Goal: Information Seeking & Learning: Learn about a topic

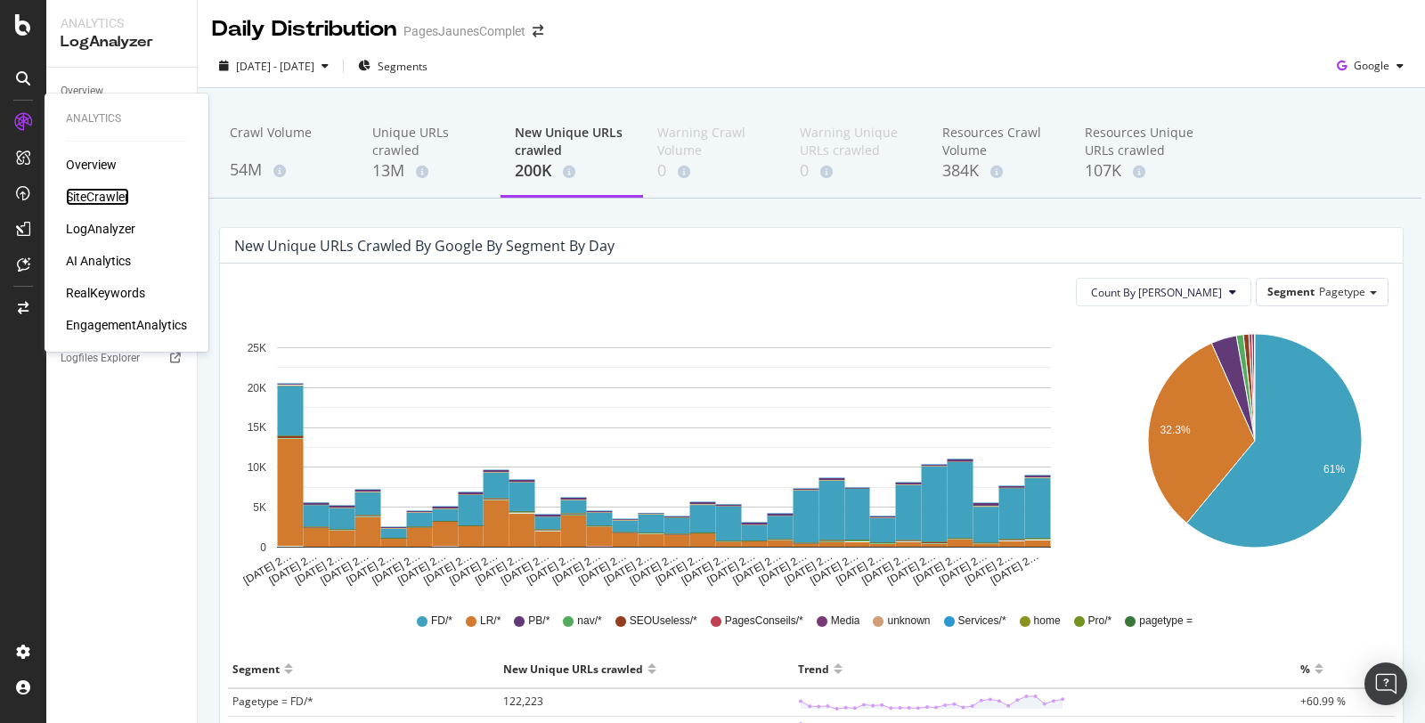
click at [79, 191] on div "SiteCrawler" at bounding box center [97, 197] width 63 height 18
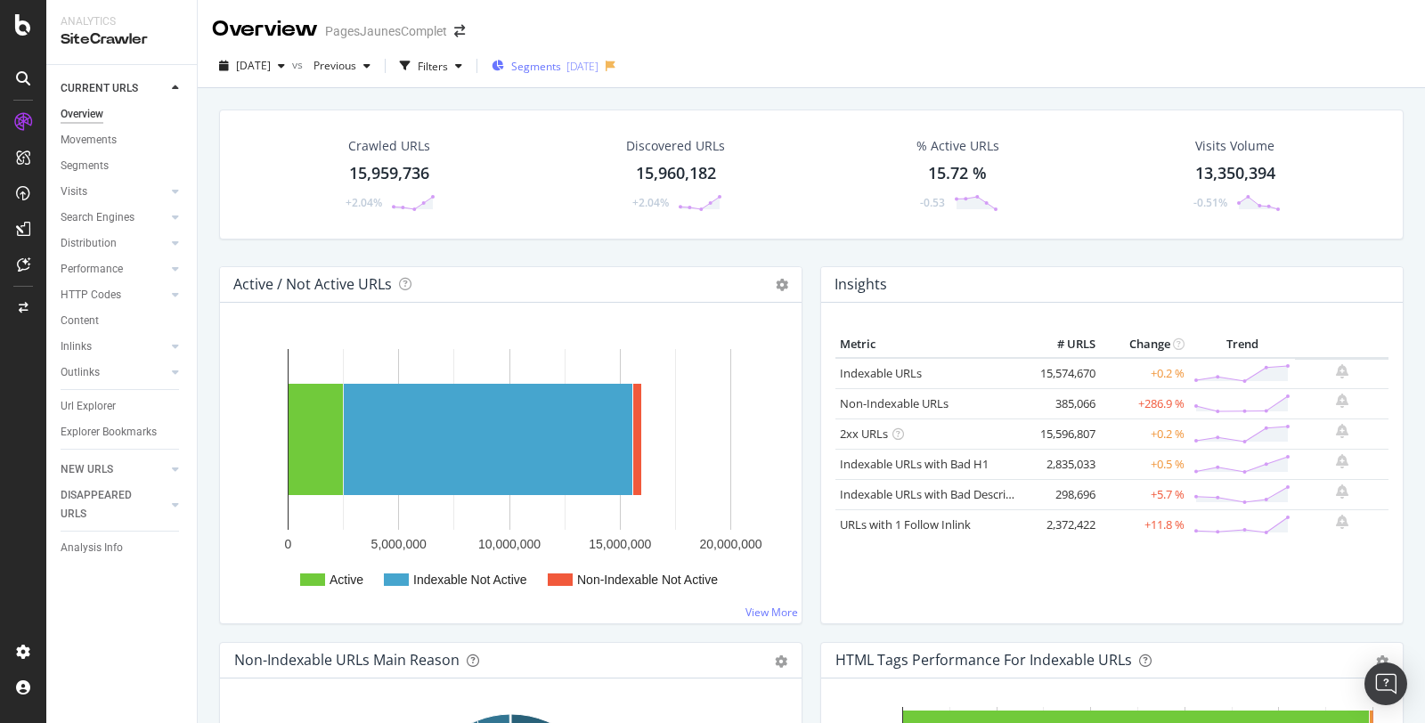
click at [598, 71] on div "2024-02-26" at bounding box center [582, 66] width 32 height 15
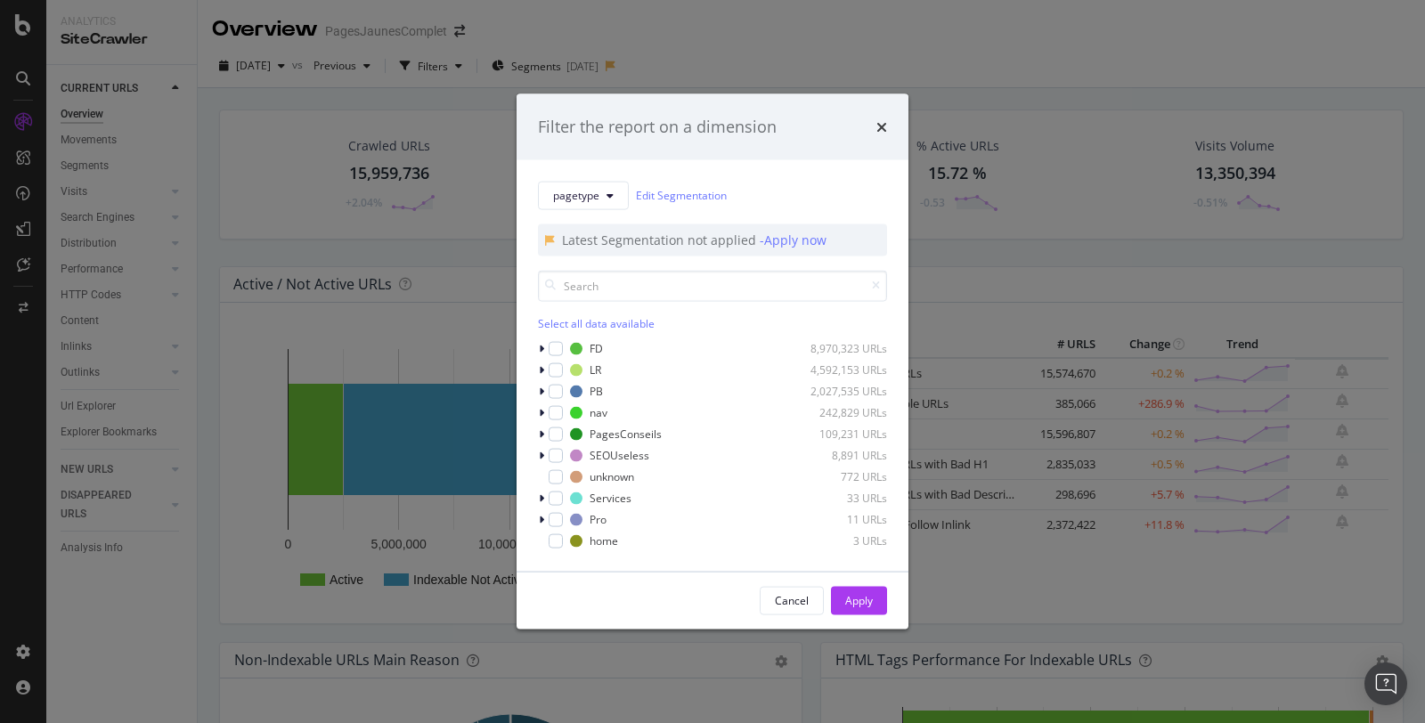
click at [754, 36] on div "Filter the report on a dimension pagetype Edit Segmentation Latest Segmentation…" at bounding box center [712, 361] width 1425 height 723
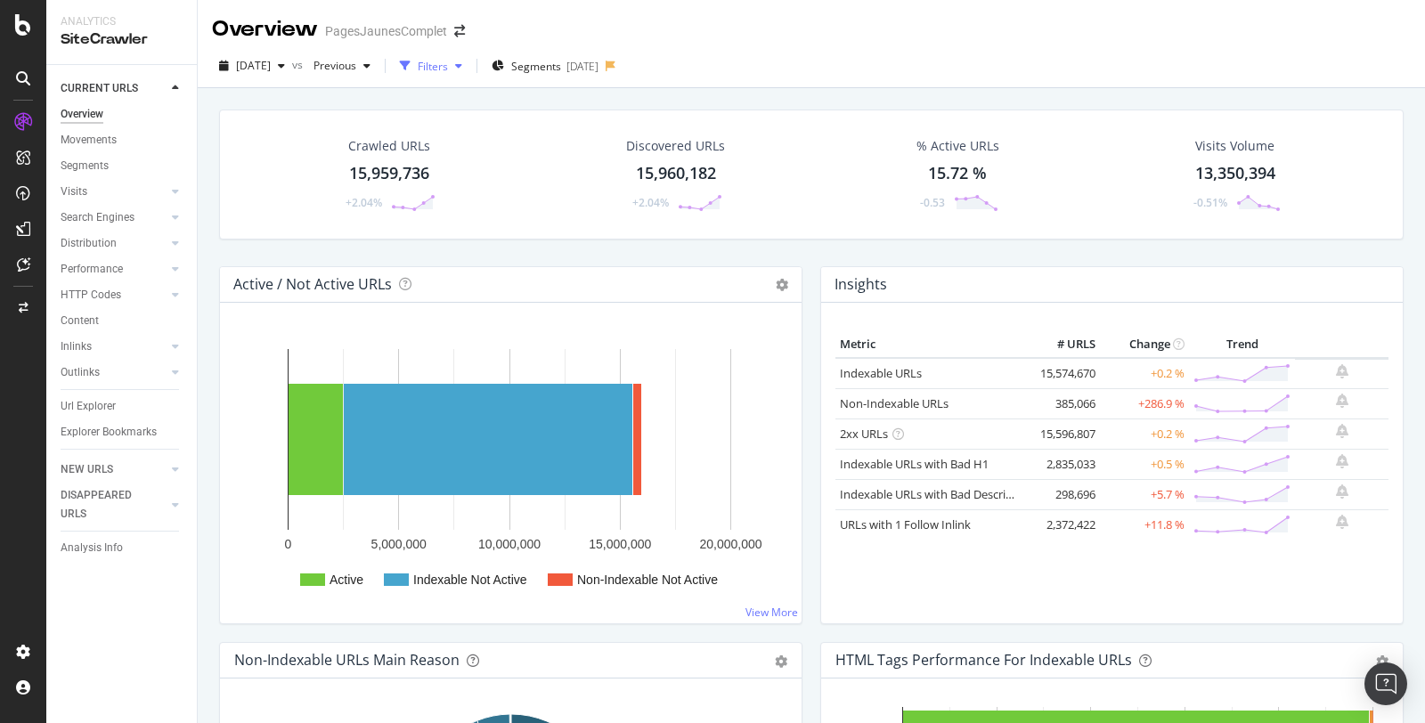
click at [448, 64] on div "Filters" at bounding box center [433, 66] width 30 height 15
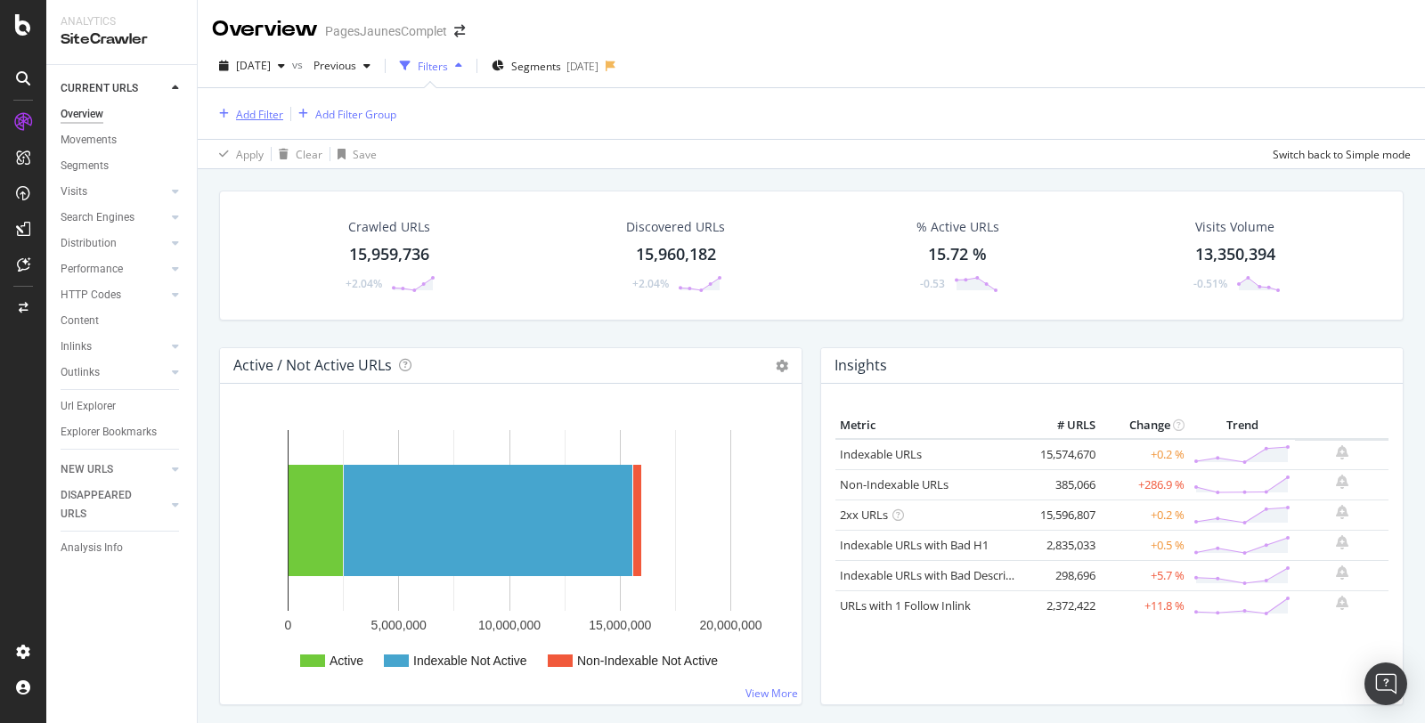
click at [260, 114] on div "Add Filter" at bounding box center [259, 114] width 47 height 15
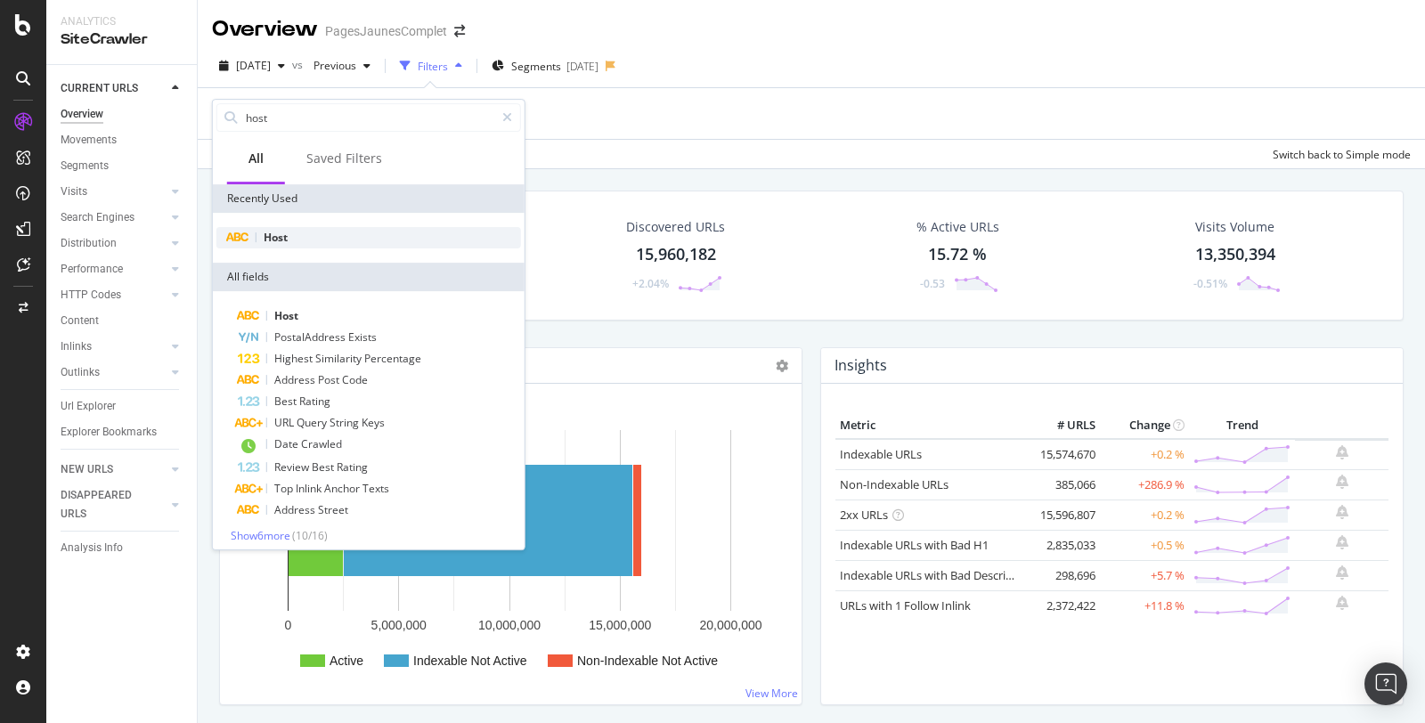
type input "host"
click at [273, 239] on span "Host" at bounding box center [276, 237] width 24 height 15
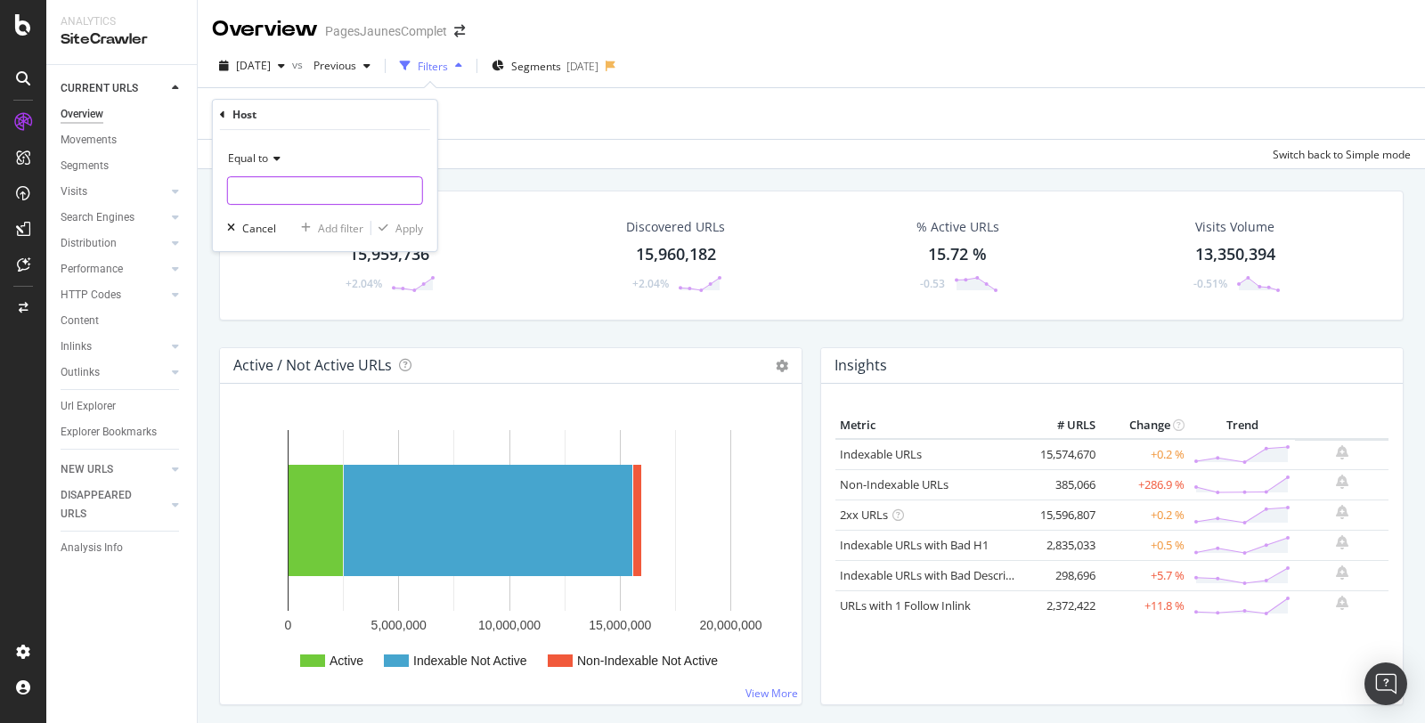
click at [269, 191] on input "text" at bounding box center [325, 190] width 194 height 28
type input "forums.pagesjaunes.fr"
click at [407, 240] on div "Equal to forums.pagesjaunes.fr forums.pagesjaunes.fr Cancel Add filter Apply" at bounding box center [325, 190] width 224 height 121
click at [410, 232] on div "Apply" at bounding box center [409, 228] width 28 height 15
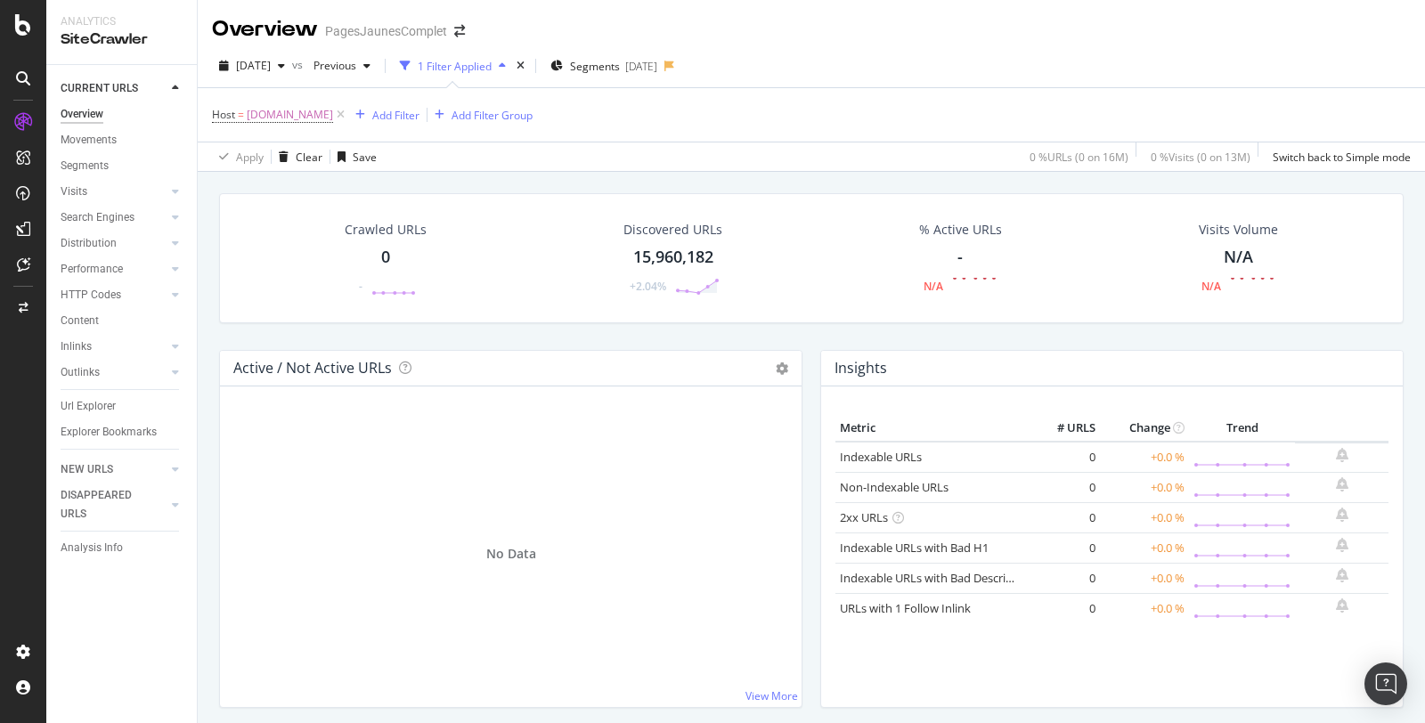
click at [138, 625] on div "CURRENT URLS Overview Movements Segments Visits Analysis Search Engines Top Cha…" at bounding box center [121, 394] width 150 height 658
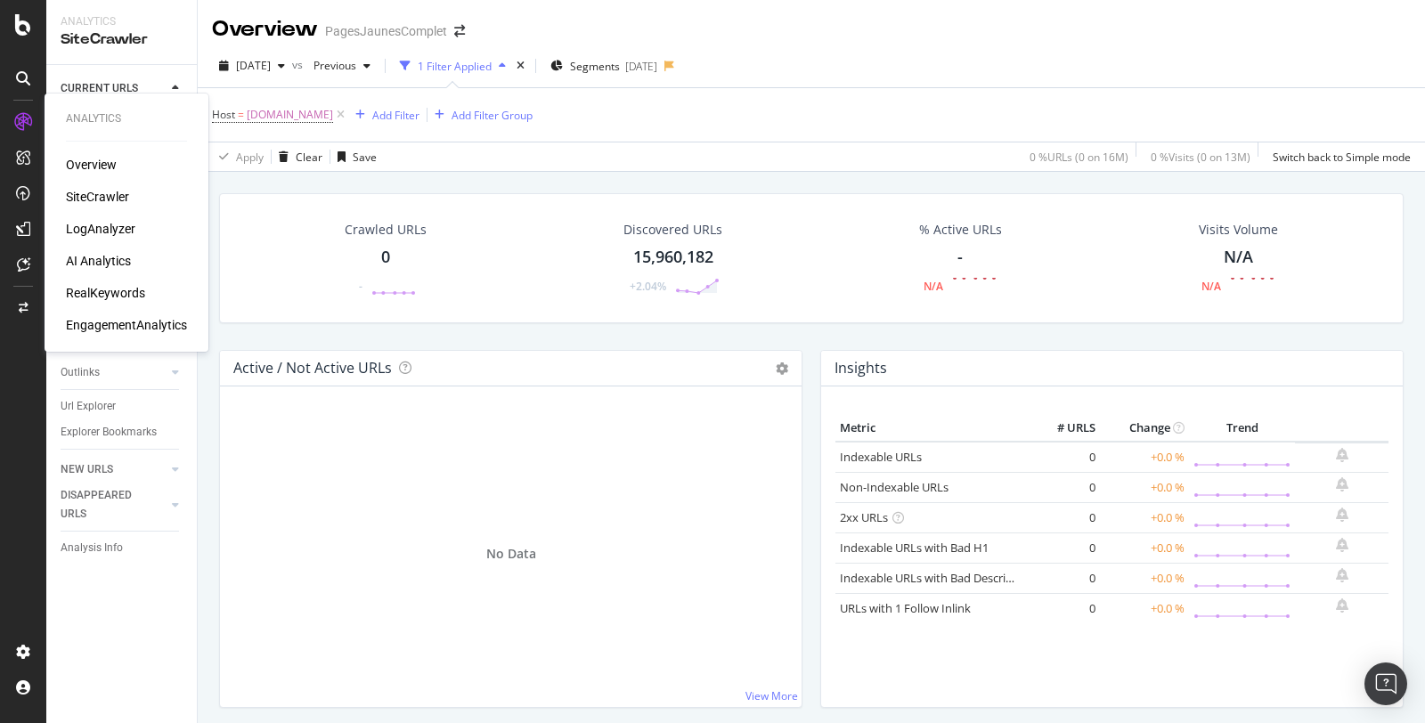
click at [85, 229] on div "LogAnalyzer" at bounding box center [100, 229] width 69 height 18
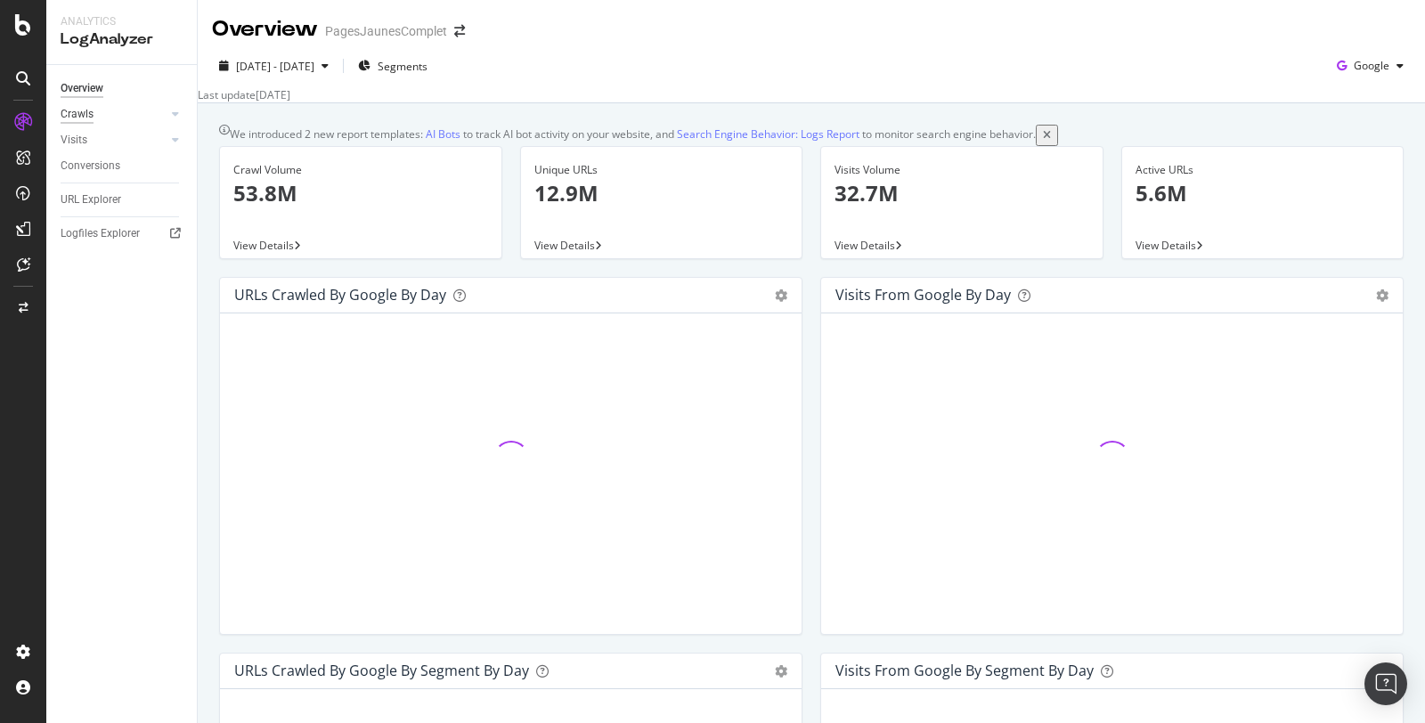
click at [88, 114] on div "Crawls" at bounding box center [77, 114] width 33 height 19
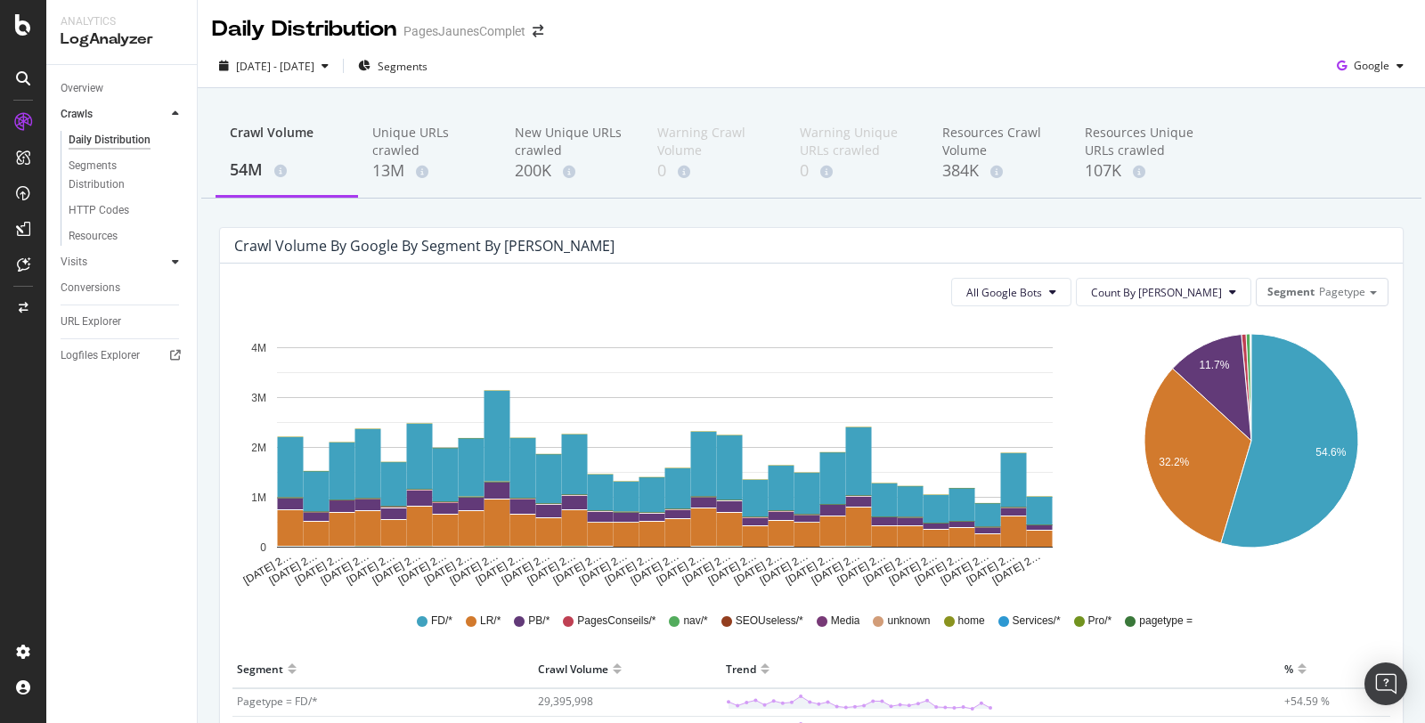
click at [177, 263] on icon at bounding box center [175, 261] width 7 height 11
click at [174, 139] on icon at bounding box center [175, 139] width 7 height 11
click at [94, 234] on div "Logfiles Explorer" at bounding box center [100, 233] width 79 height 19
click at [84, 204] on div "URL Explorer" at bounding box center [91, 200] width 61 height 19
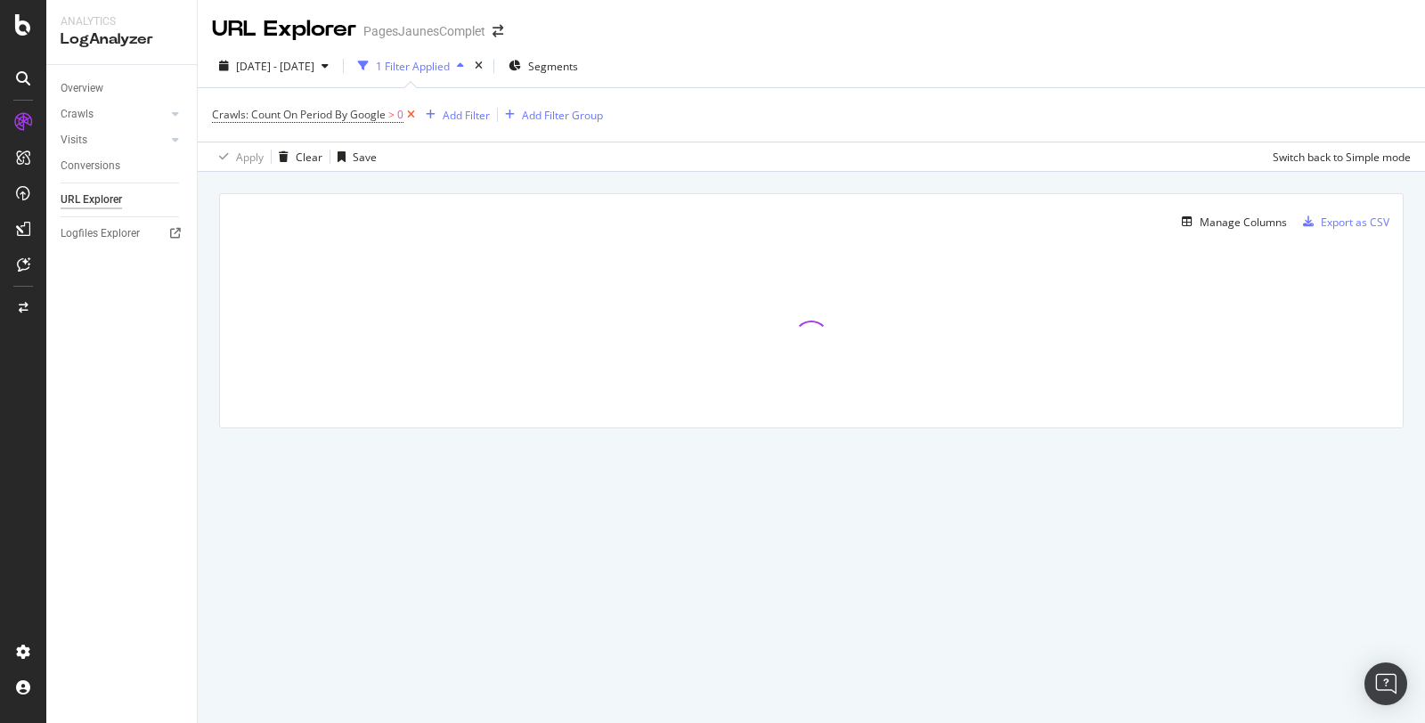
click at [414, 112] on icon at bounding box center [410, 115] width 15 height 18
click at [276, 115] on div "Add Filter" at bounding box center [259, 114] width 47 height 15
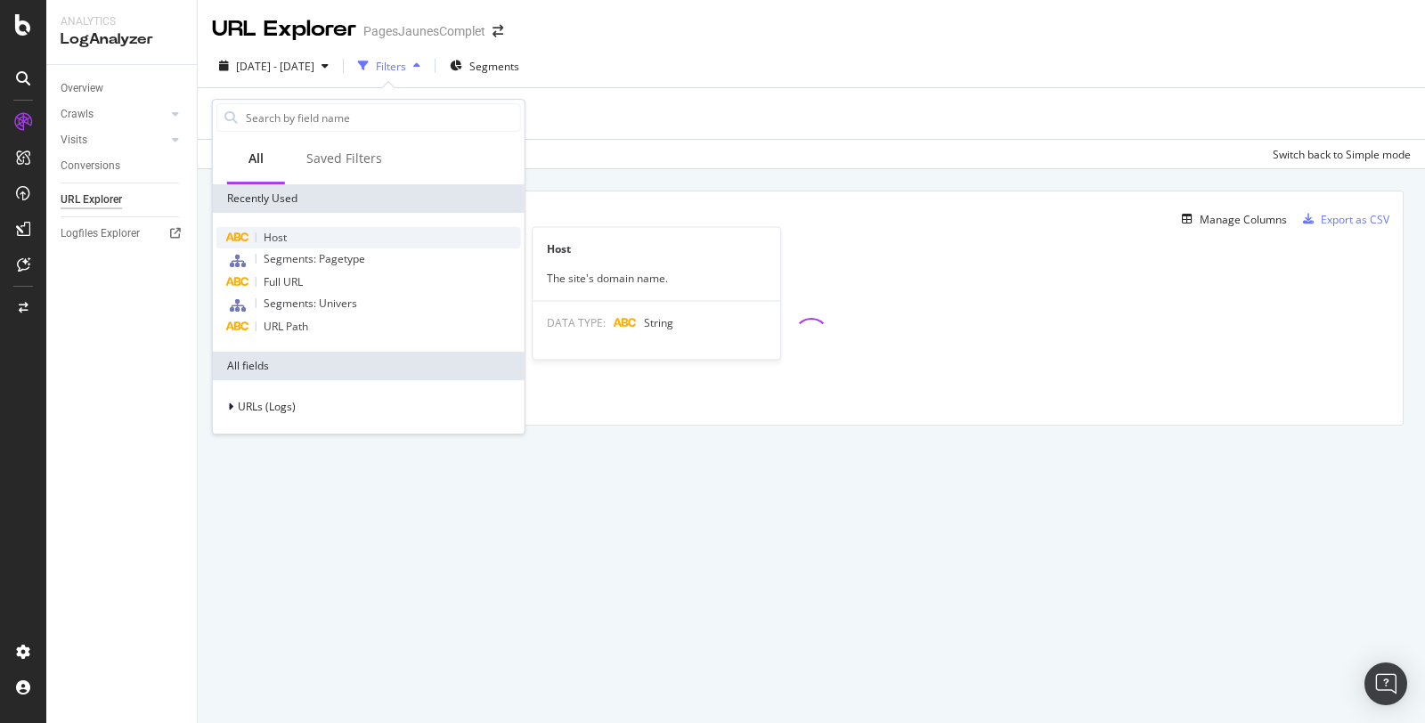
click at [268, 246] on div "Host" at bounding box center [368, 237] width 305 height 21
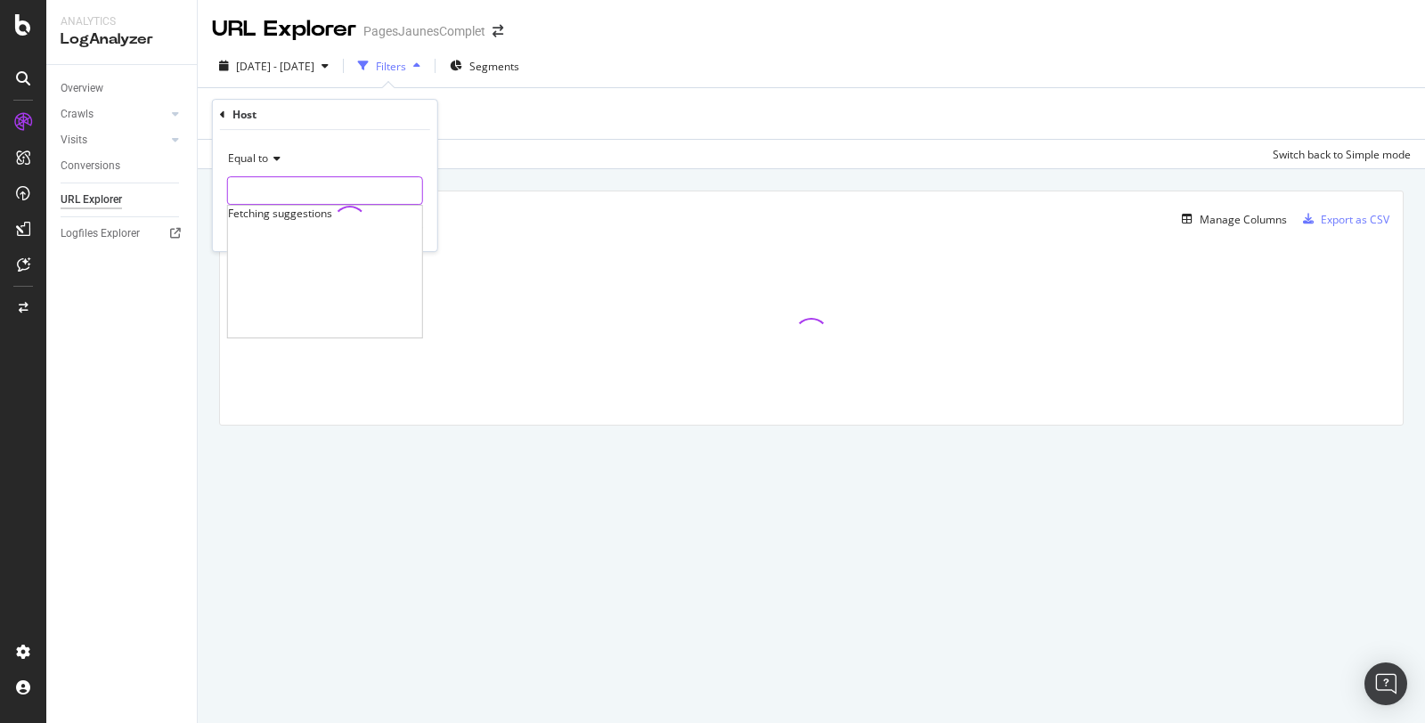
click at [266, 190] on input "text" at bounding box center [325, 190] width 194 height 28
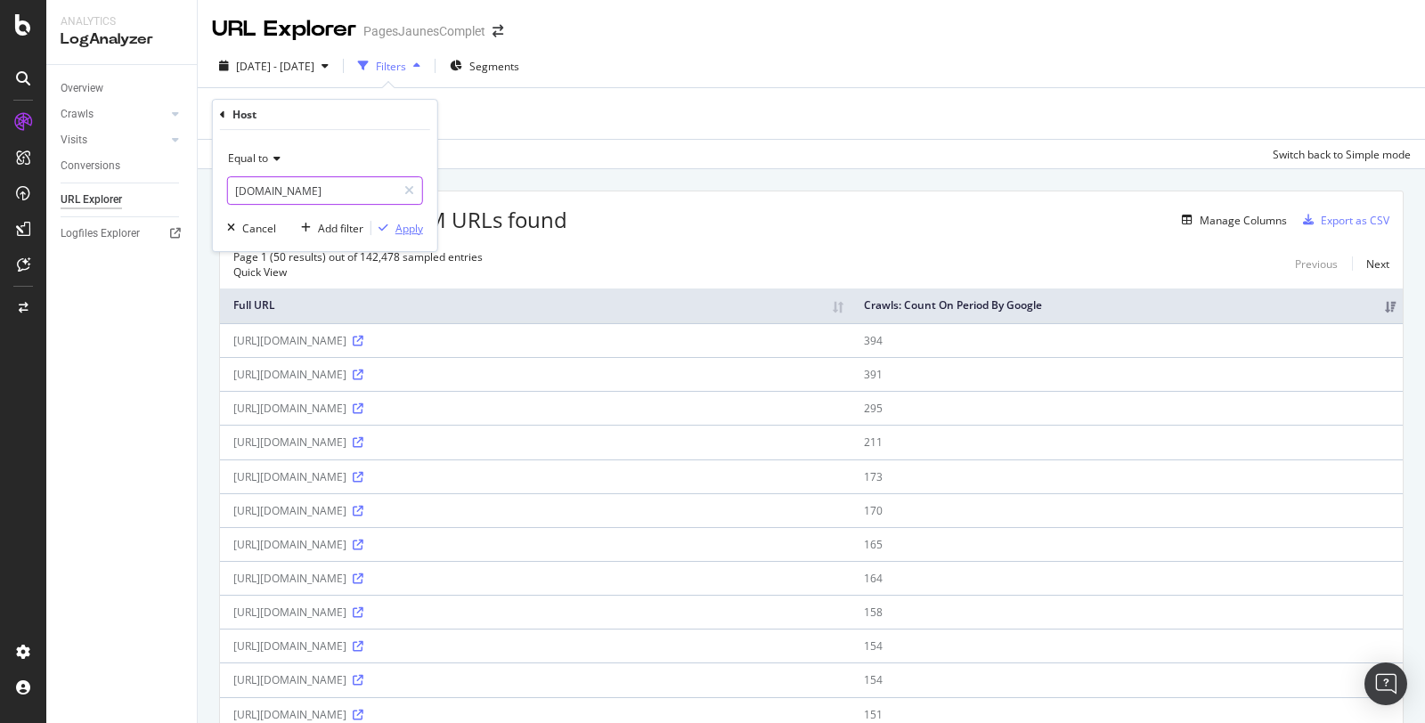
type input "forums.pagesjaunes.fr"
click at [403, 227] on div "Apply" at bounding box center [409, 228] width 28 height 15
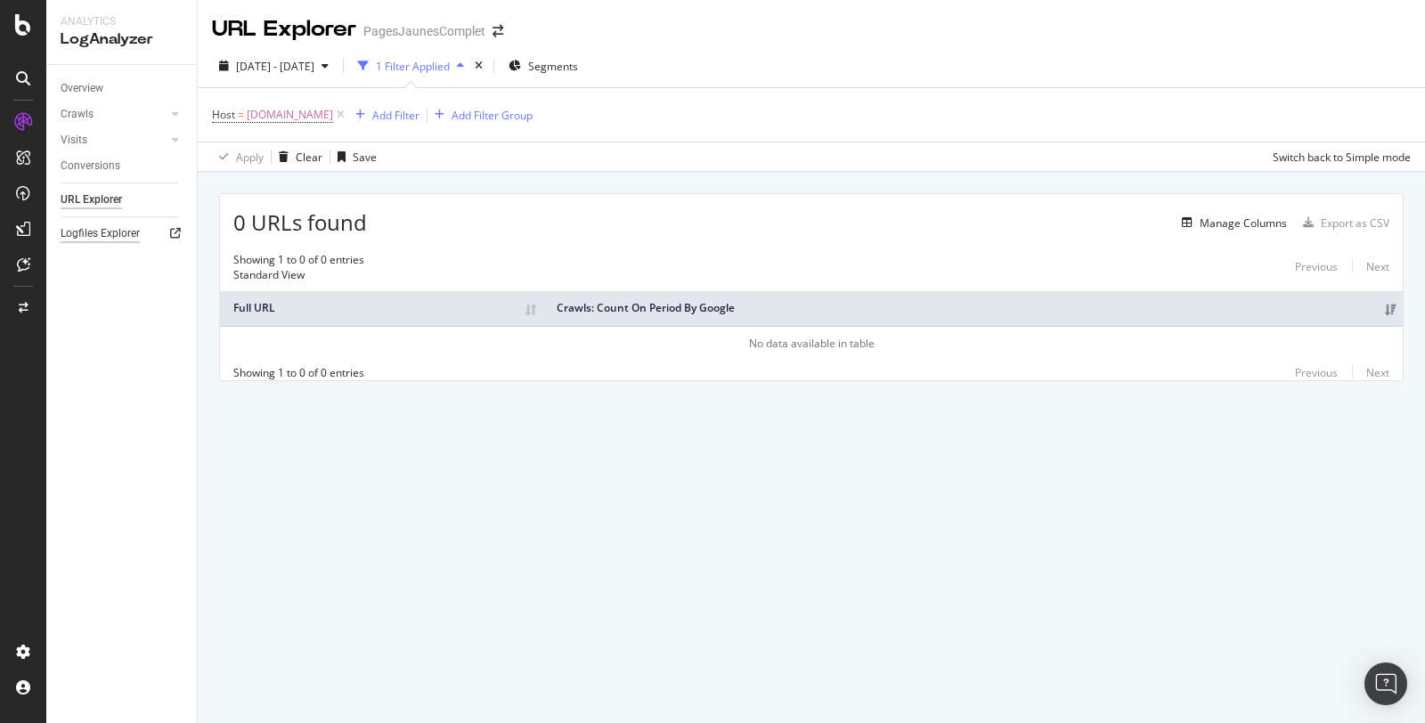
click at [101, 232] on div "Logfiles Explorer" at bounding box center [100, 233] width 79 height 19
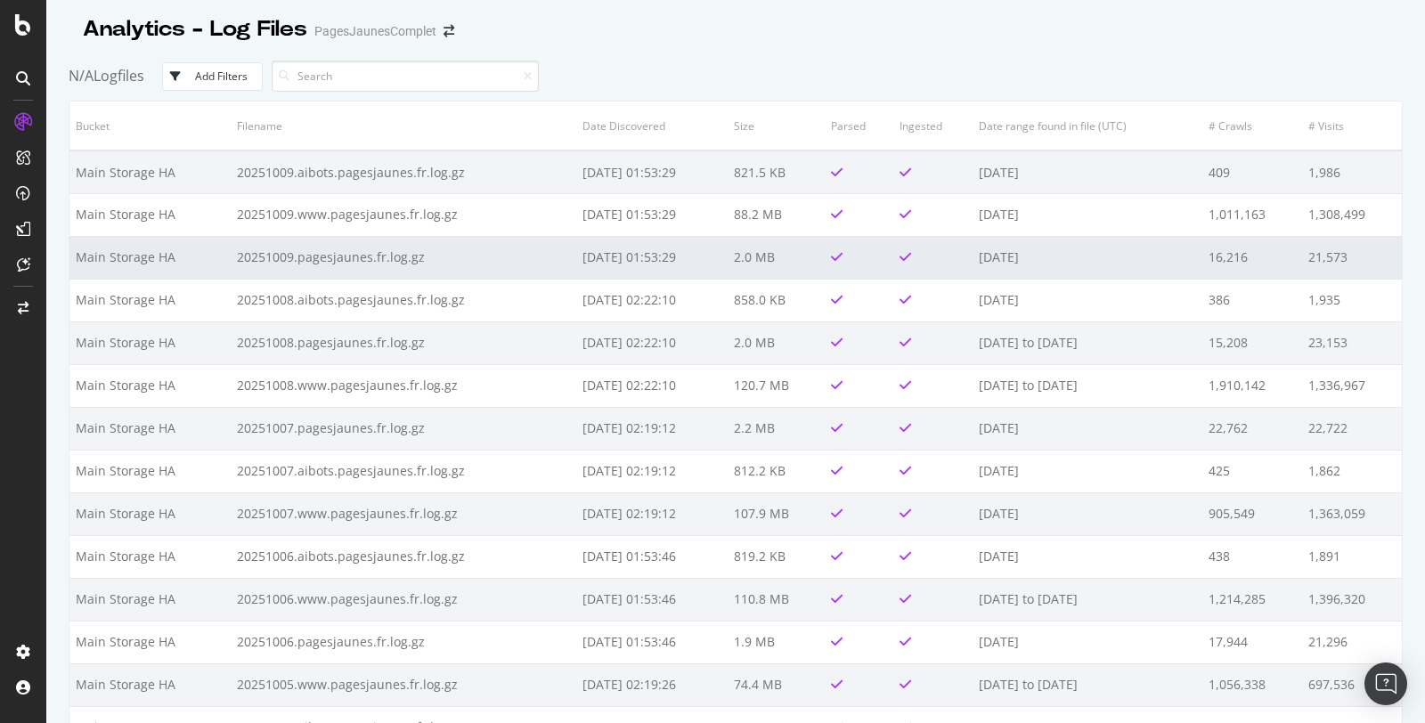
click at [355, 261] on td "20251009.pagesjaunes.fr.log.gz" at bounding box center [404, 257] width 346 height 43
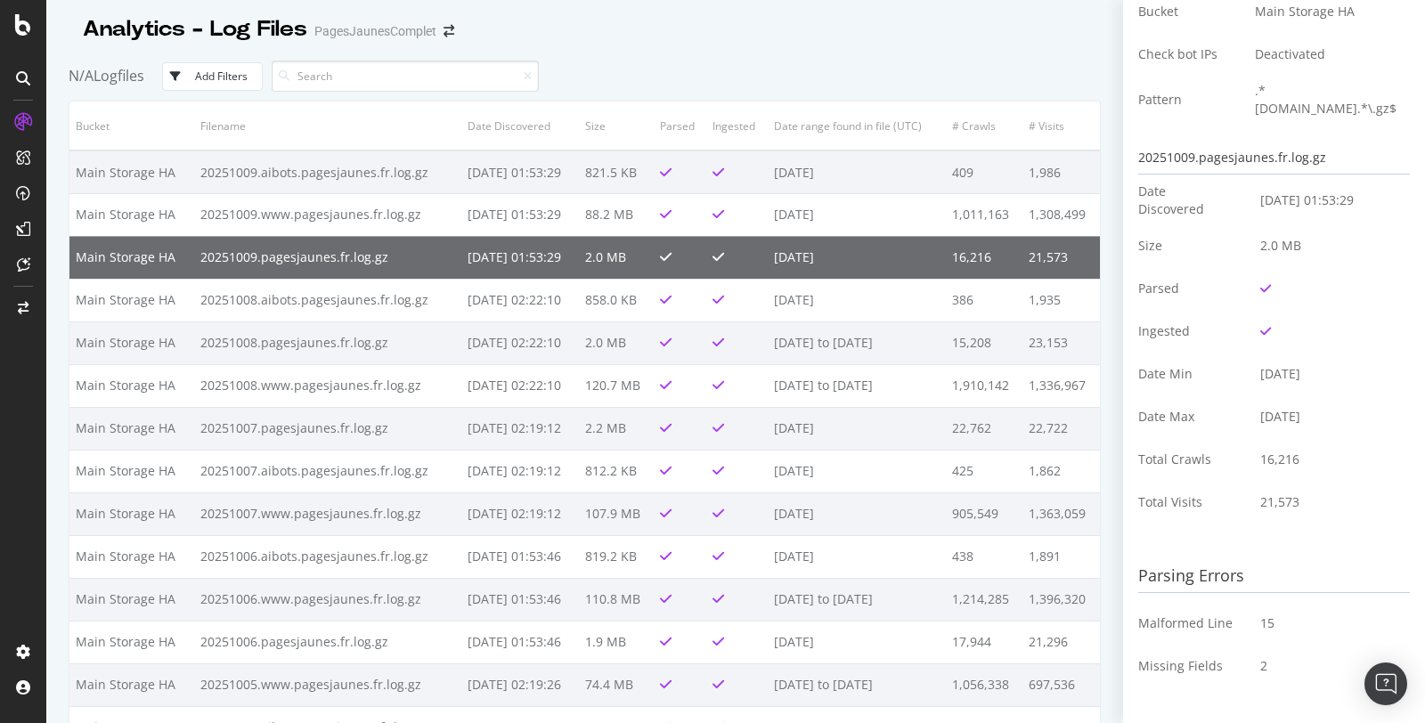
scroll to position [96, 0]
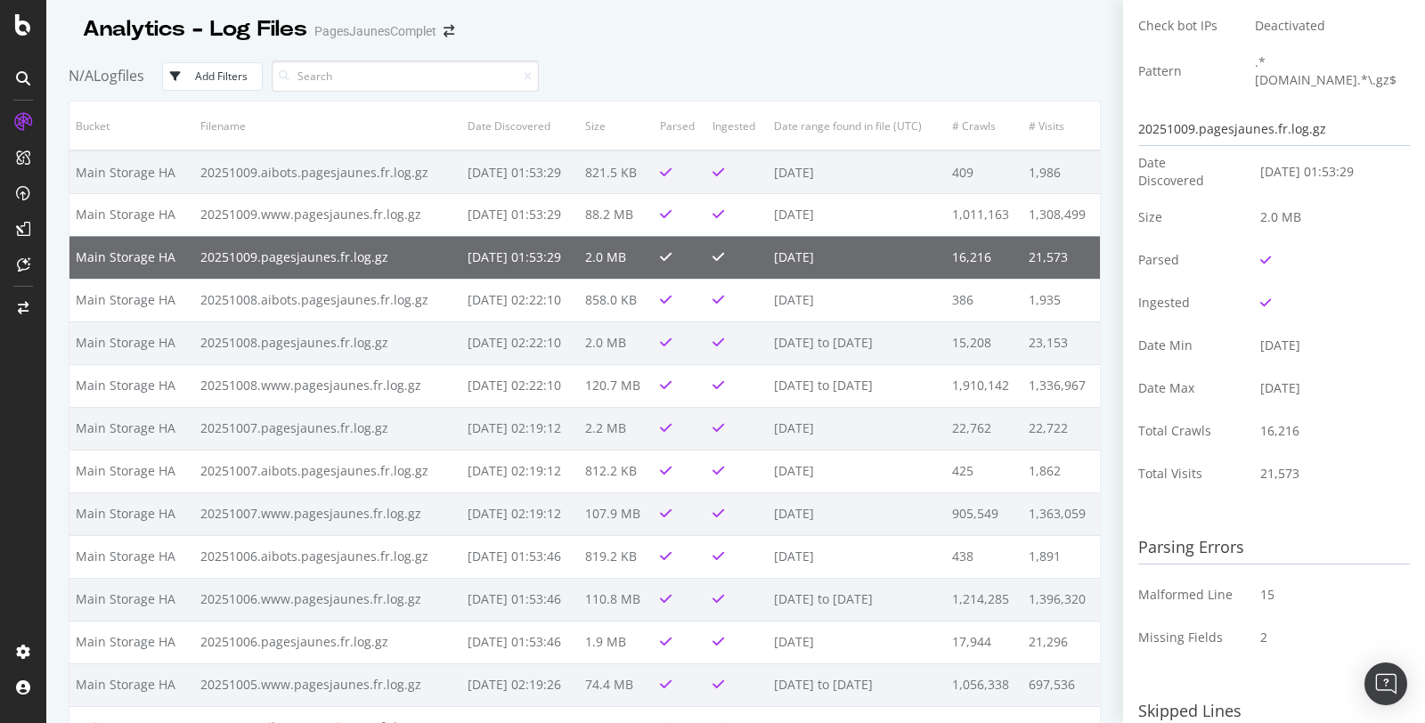
click at [848, 250] on td "[DATE]" at bounding box center [857, 257] width 178 height 43
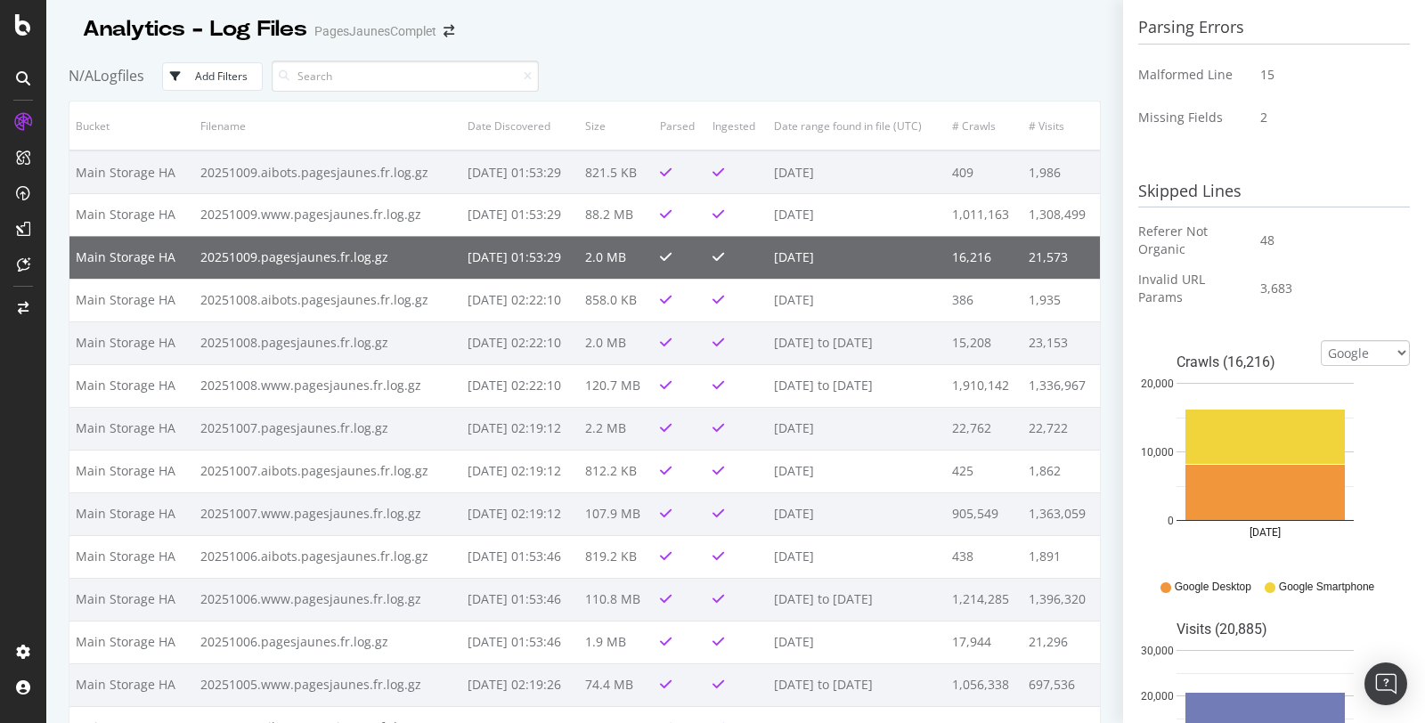
scroll to position [641, 0]
